Goal: Navigation & Orientation: Find specific page/section

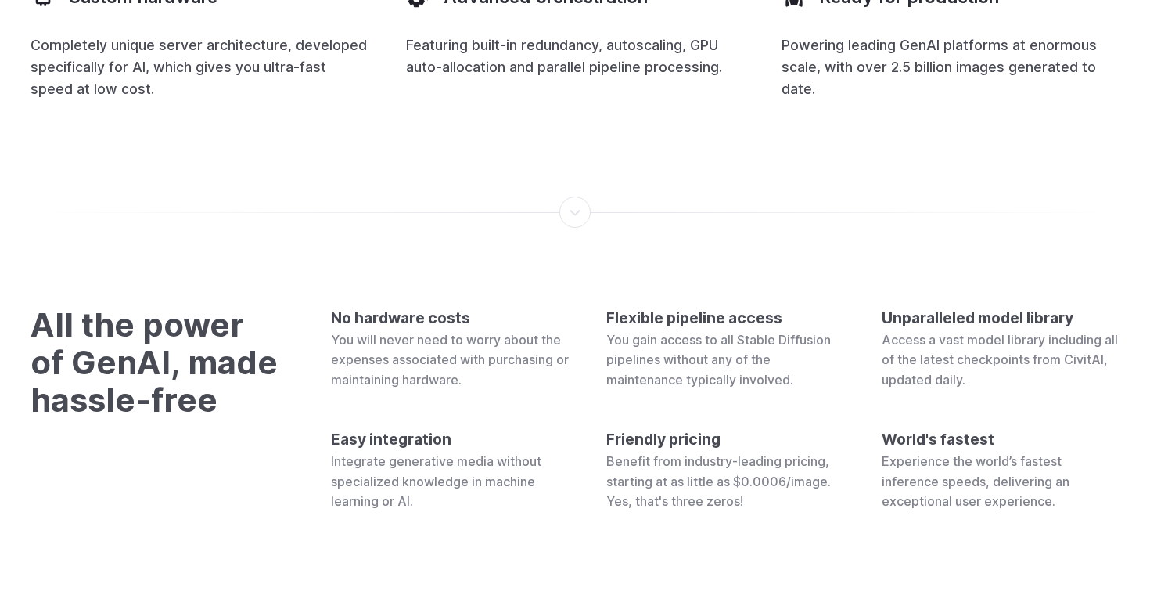
scroll to position [5856, 0]
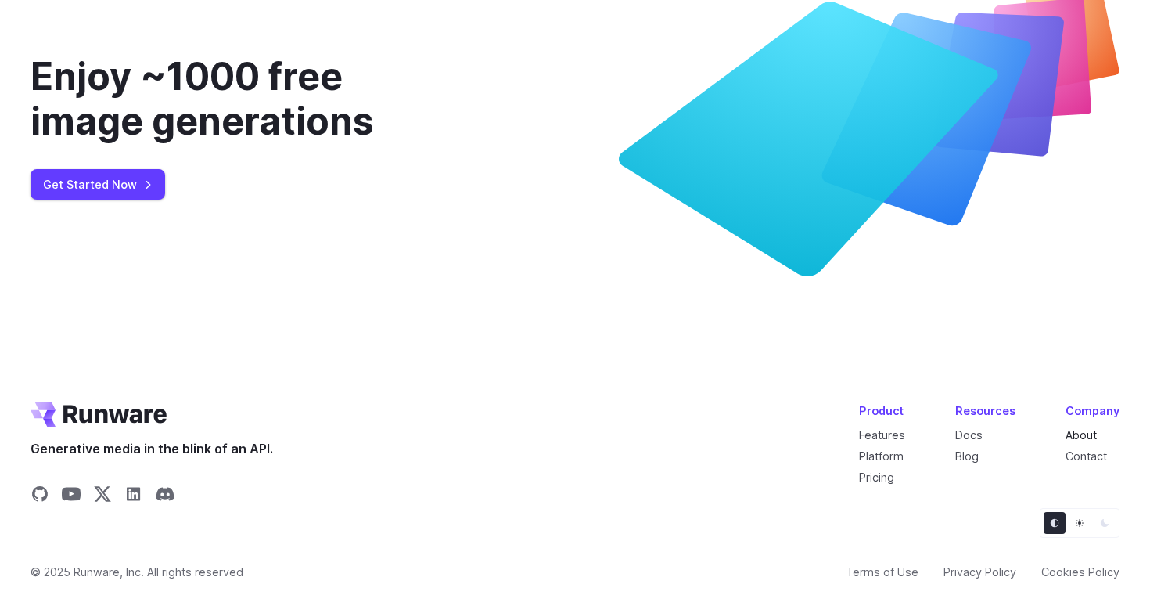
click at [1080, 432] on link "About" at bounding box center [1081, 434] width 31 height 13
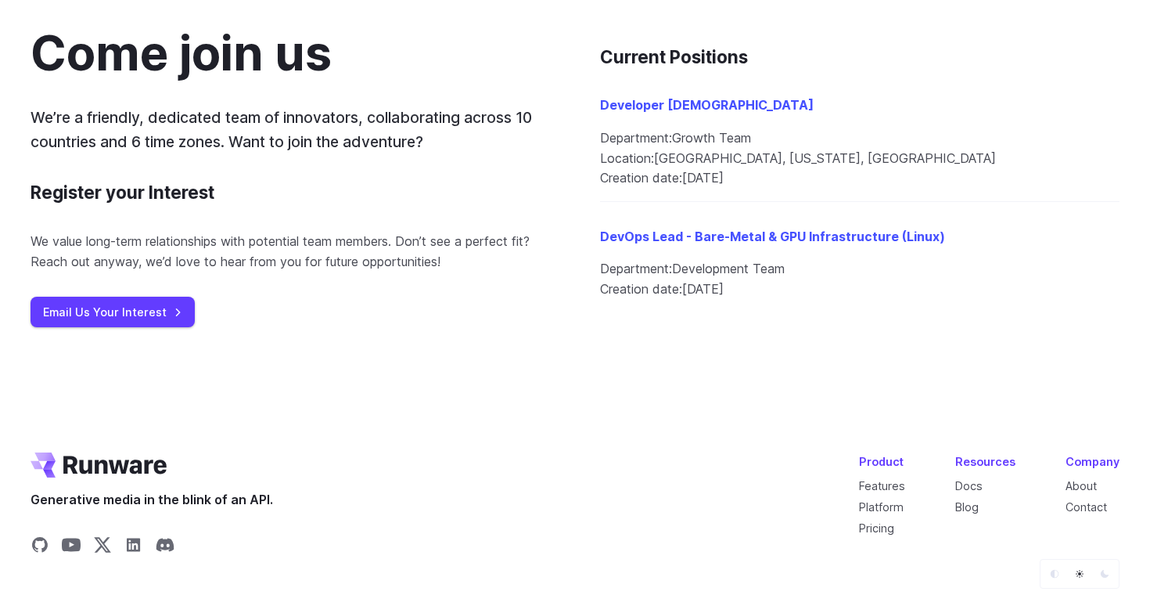
scroll to position [1782, 0]
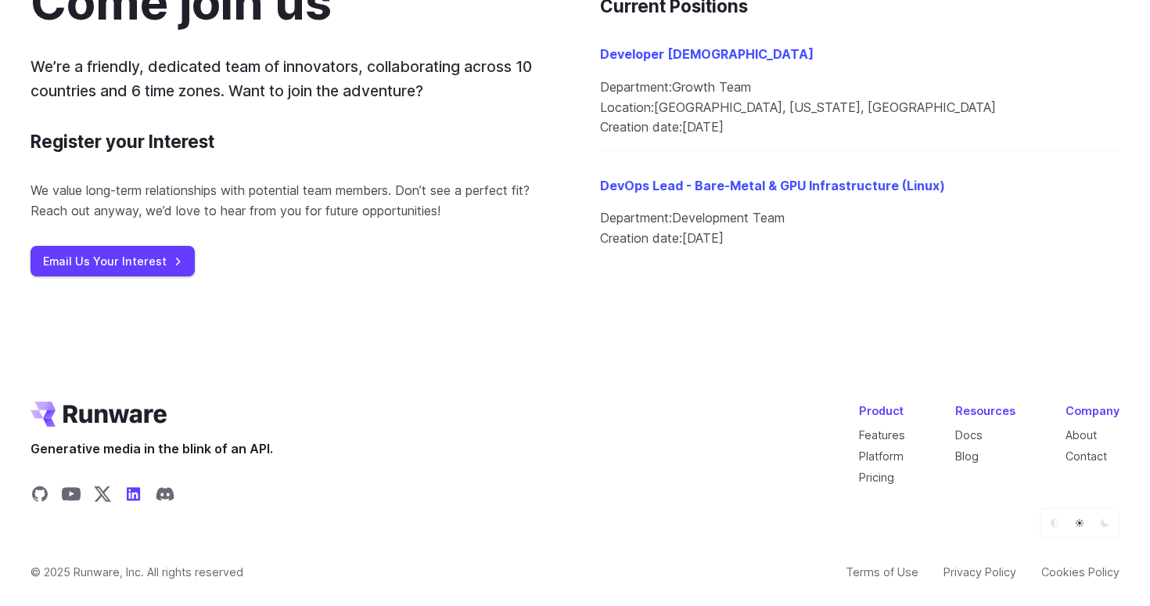
click at [135, 495] on icon "Share on LinkedIn" at bounding box center [133, 493] width 13 height 13
